Goal: Information Seeking & Learning: Check status

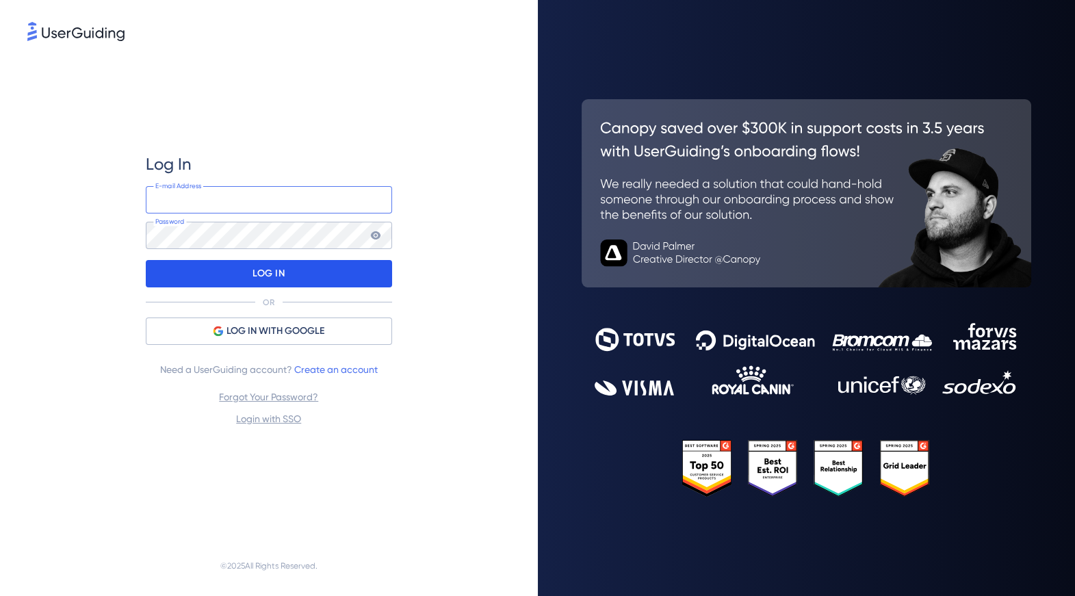
type input "[EMAIL_ADDRESS][DOMAIN_NAME]"
click at [266, 279] on p "LOG IN" at bounding box center [269, 274] width 32 height 22
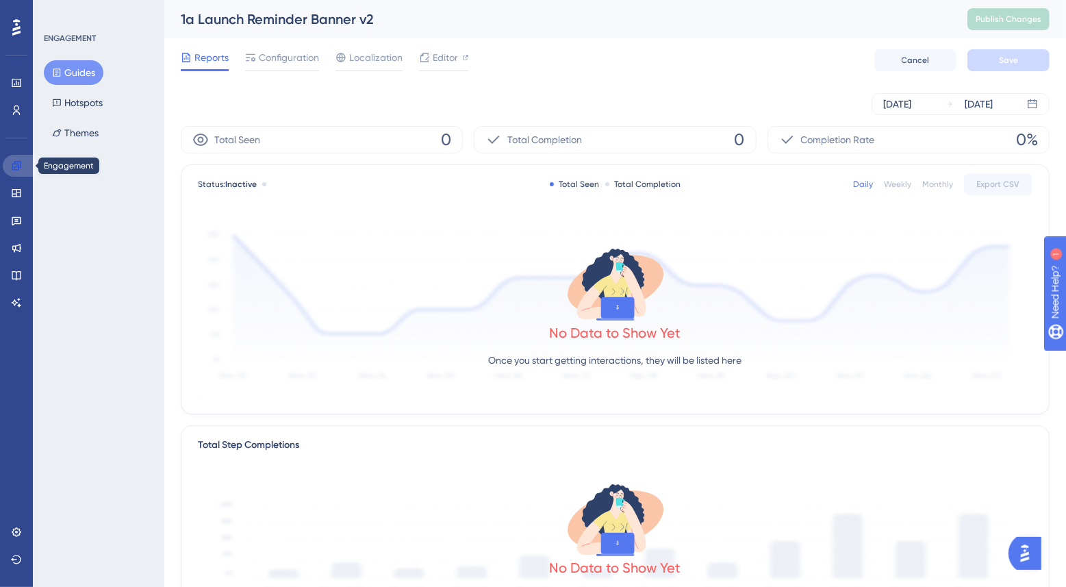
click at [10, 169] on link at bounding box center [19, 166] width 33 height 22
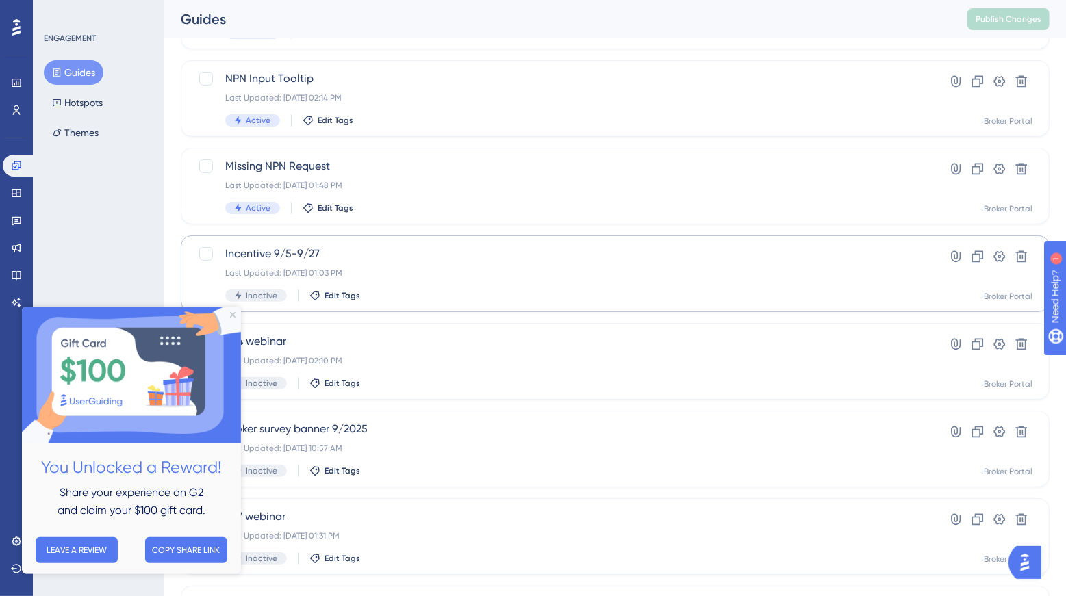
scroll to position [241, 0]
drag, startPoint x: 230, startPoint y: 316, endPoint x: 311, endPoint y: 606, distance: 301.4
click at [230, 316] on icon "Close Preview" at bounding box center [232, 314] width 5 height 5
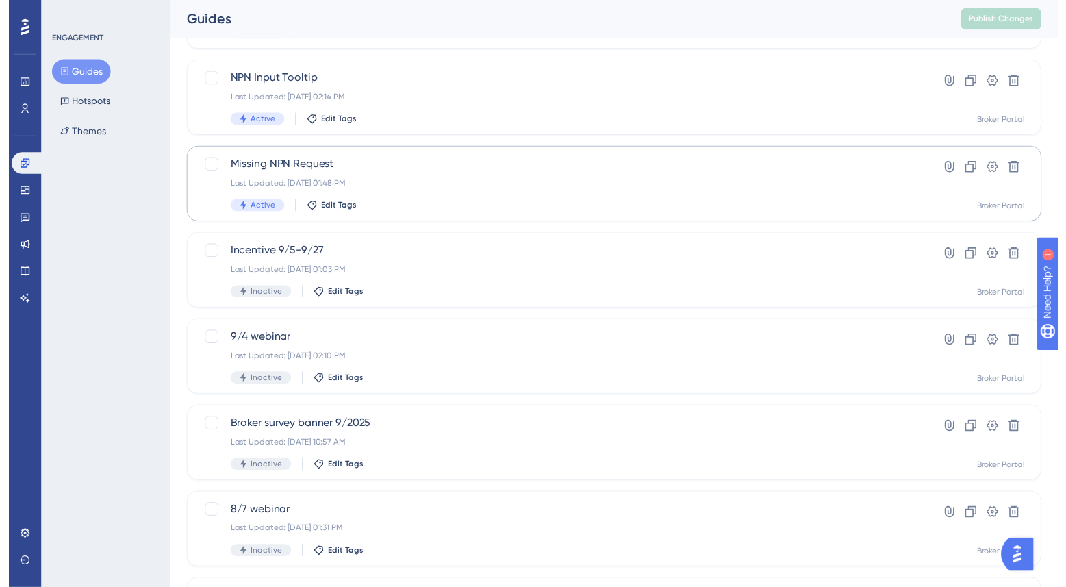
scroll to position [0, 0]
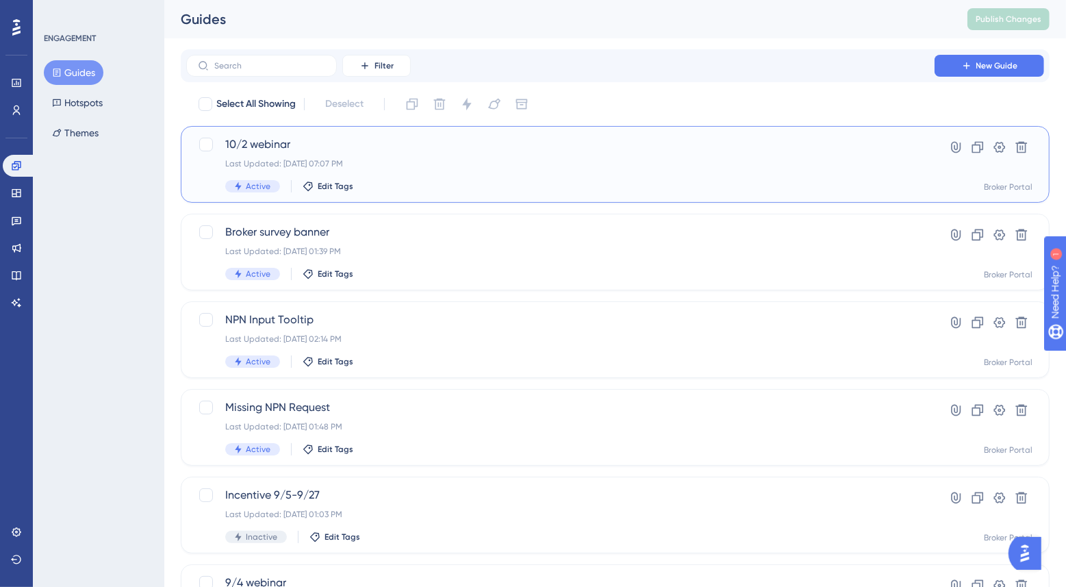
click at [346, 164] on div "Last Updated: [DATE] 07:07 PM" at bounding box center [560, 163] width 670 height 11
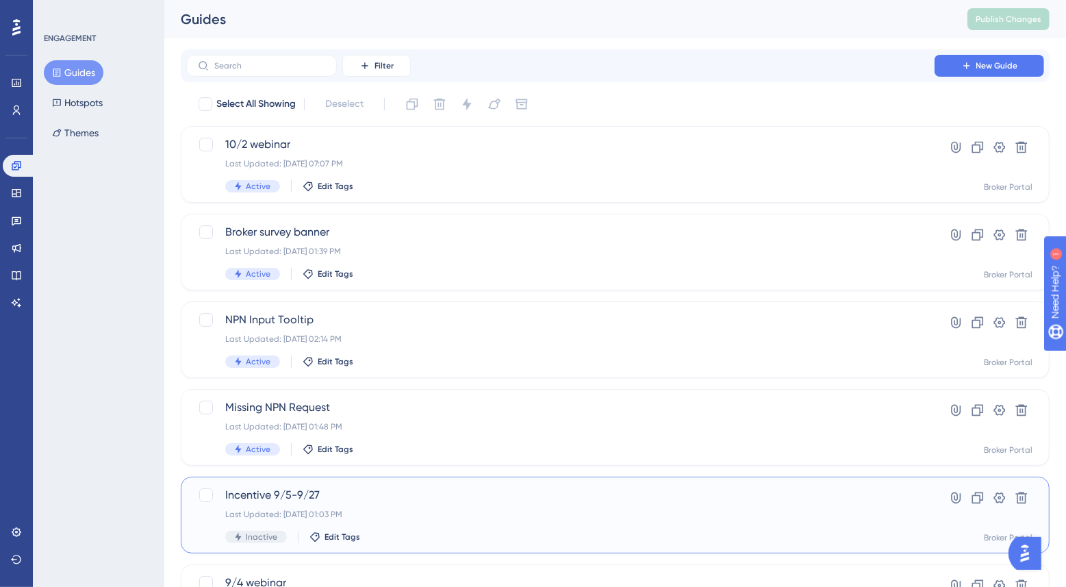
click at [297, 496] on span "Incentive 9/5-9/27" at bounding box center [560, 495] width 670 height 16
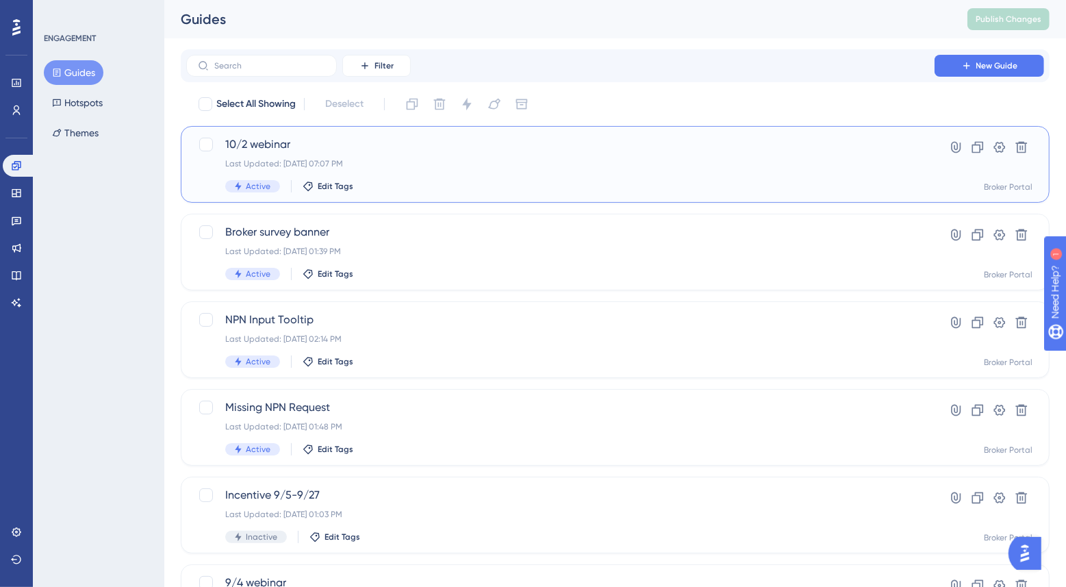
click at [257, 148] on span "10/2 webinar" at bounding box center [560, 144] width 670 height 16
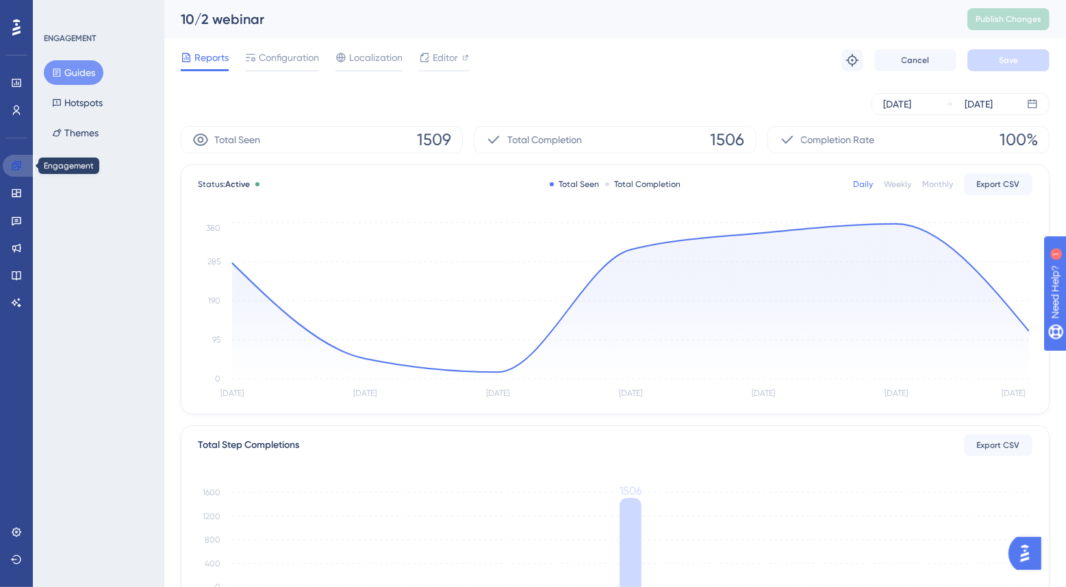
click at [10, 167] on link at bounding box center [19, 166] width 33 height 22
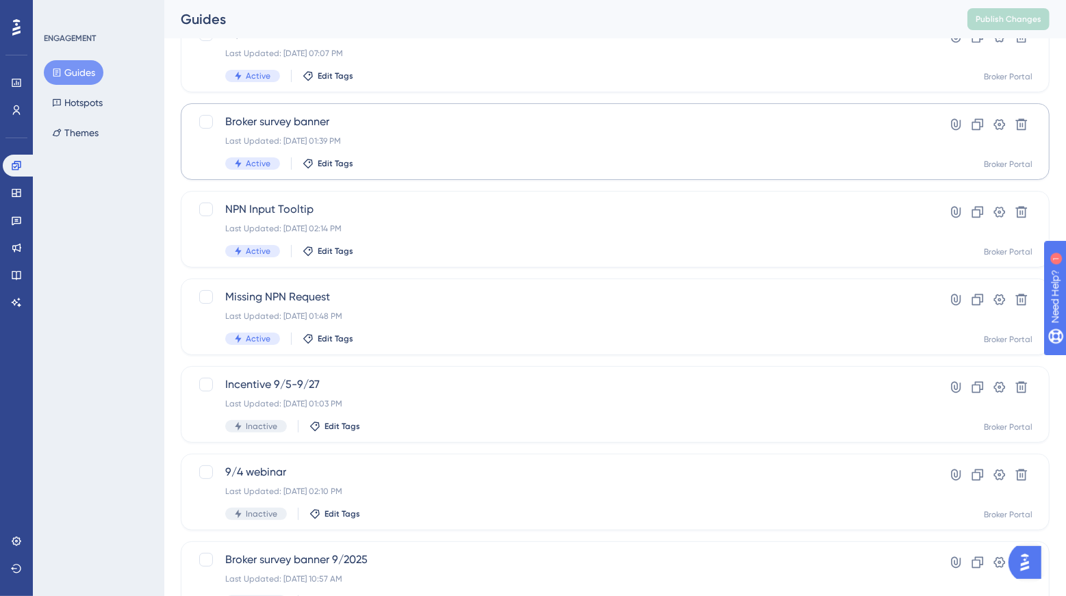
scroll to position [55, 0]
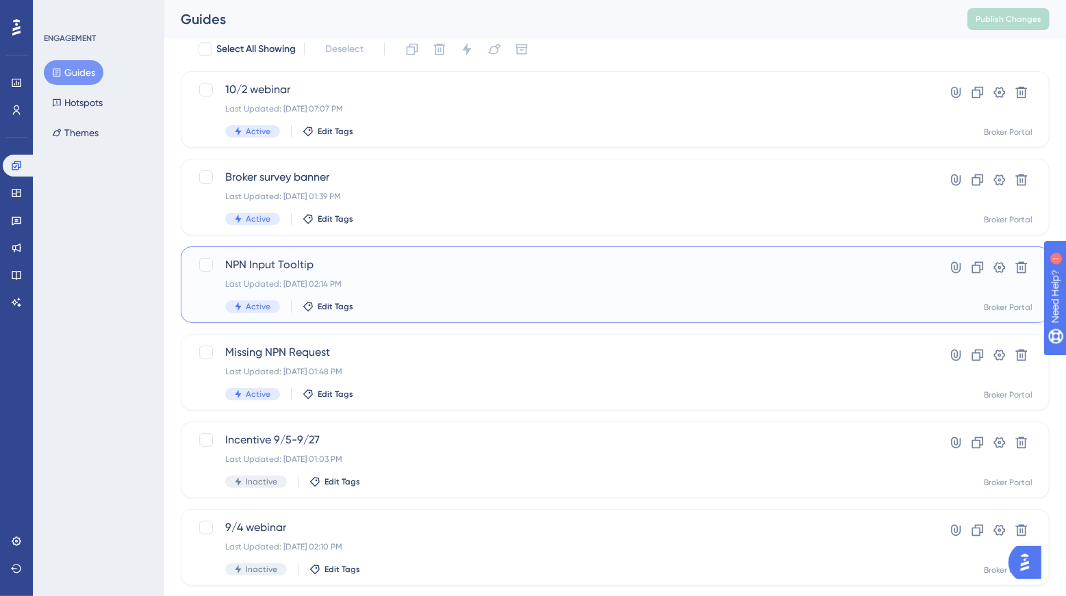
click at [440, 285] on div "Last Updated: [DATE] 02:14 PM" at bounding box center [560, 284] width 670 height 11
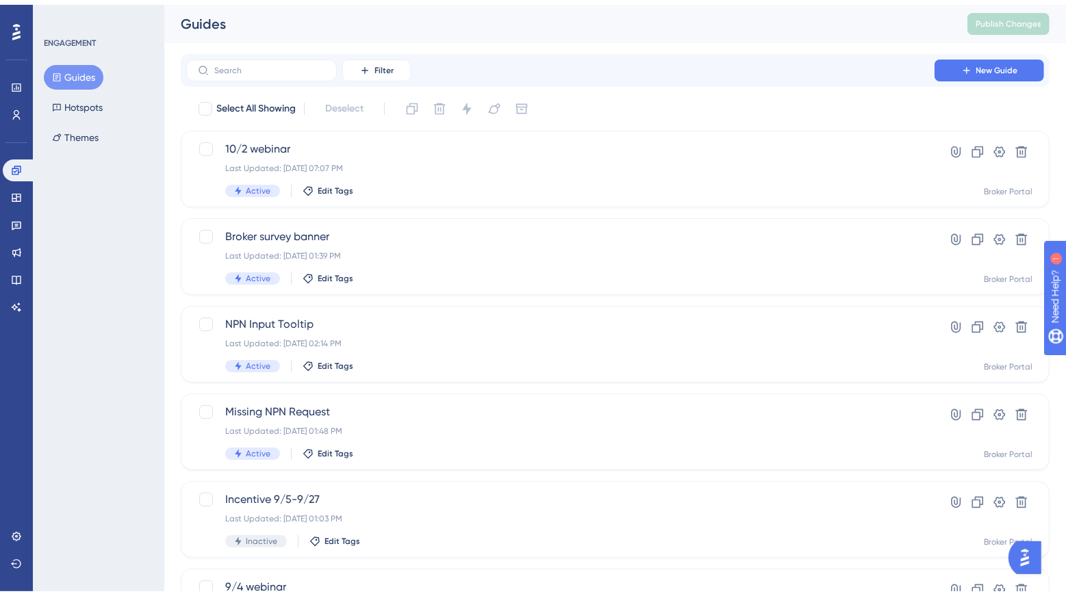
scroll to position [55, 0]
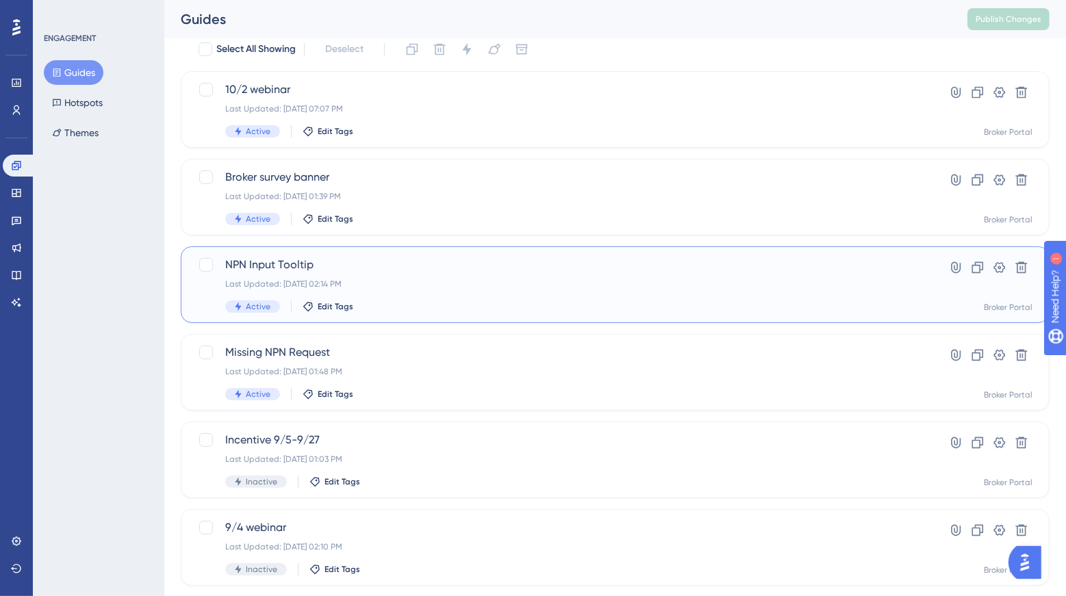
click at [288, 266] on span "NPN Input Tooltip" at bounding box center [560, 265] width 670 height 16
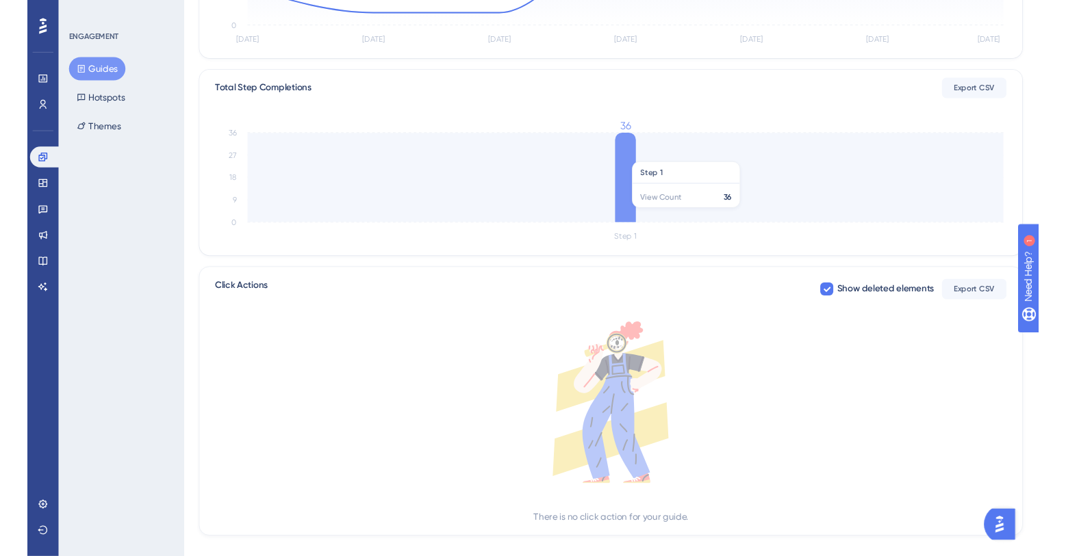
scroll to position [368, 0]
